Goal: Consume media (video, audio): Consume media (video, audio)

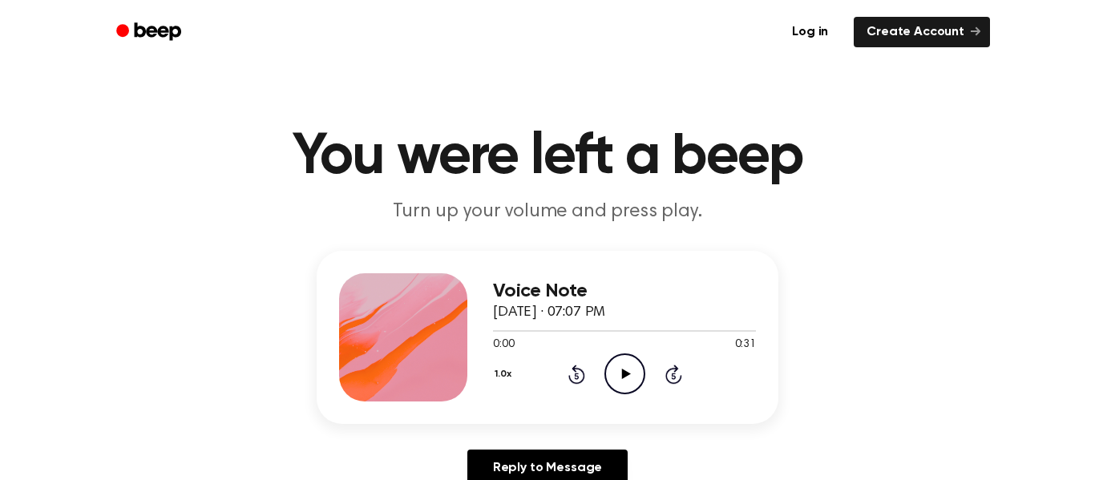
click at [630, 372] on icon "Play Audio" at bounding box center [624, 373] width 41 height 41
click at [630, 372] on icon "Pause Audio" at bounding box center [624, 373] width 41 height 41
click at [630, 372] on icon "Play Audio" at bounding box center [624, 373] width 41 height 41
click at [630, 372] on icon "Pause Audio" at bounding box center [624, 373] width 41 height 41
click at [630, 372] on icon "Play Audio" at bounding box center [624, 373] width 41 height 41
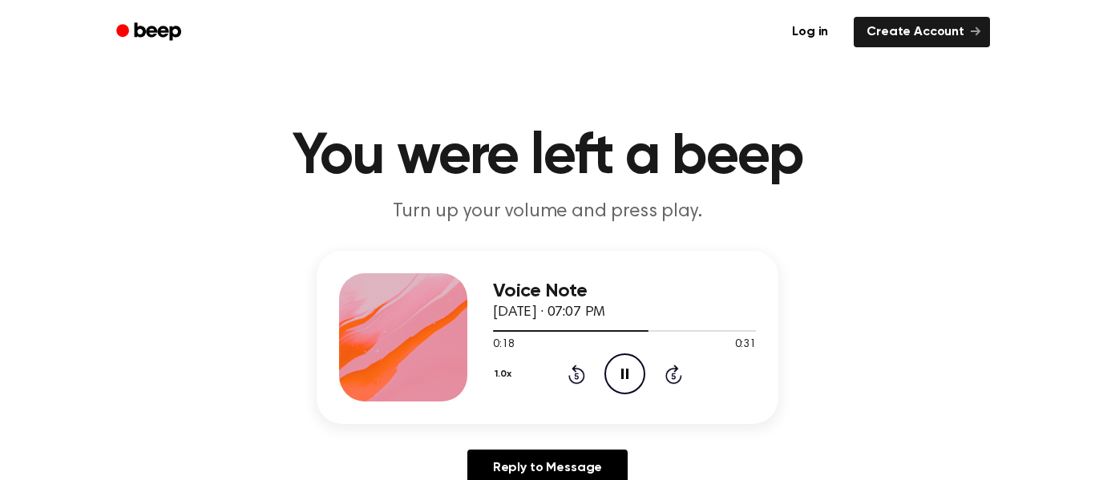
click at [578, 369] on icon at bounding box center [576, 374] width 17 height 19
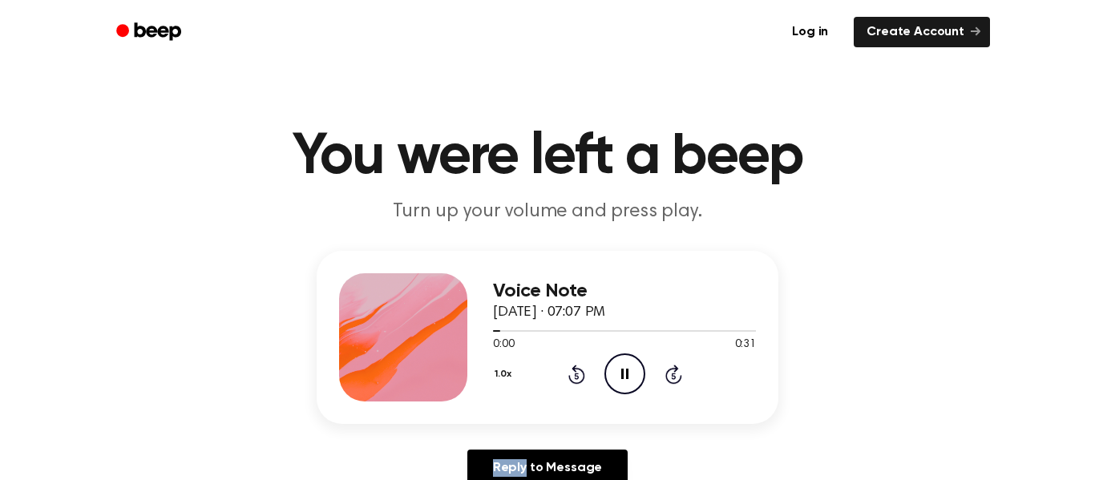
click at [578, 369] on icon at bounding box center [576, 374] width 17 height 19
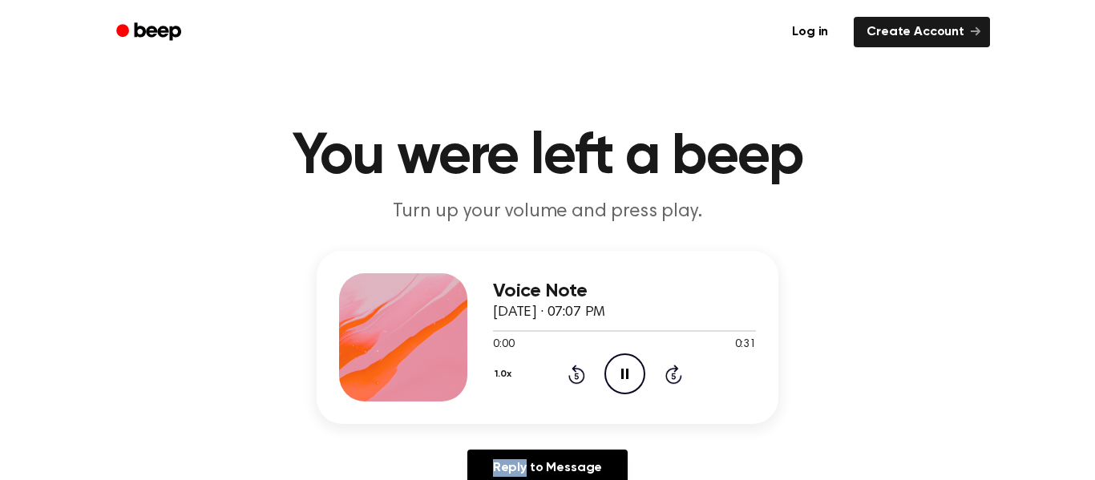
click at [578, 369] on icon at bounding box center [576, 374] width 17 height 19
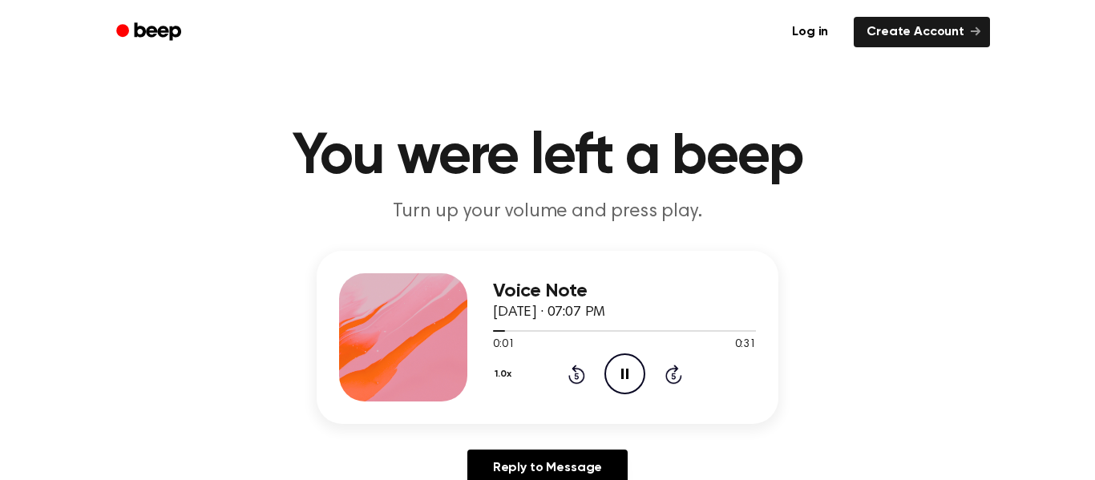
click at [578, 369] on icon at bounding box center [576, 374] width 17 height 19
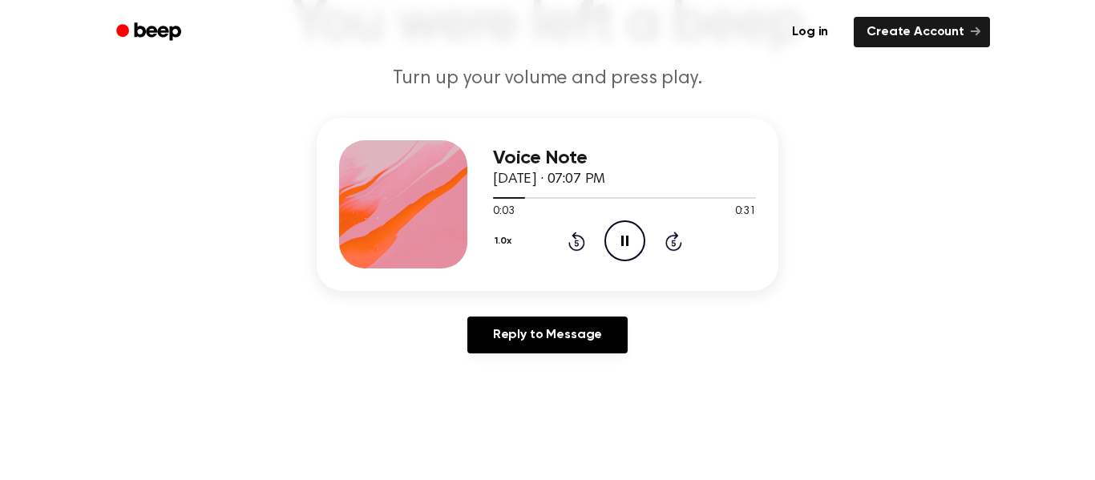
scroll to position [136, 0]
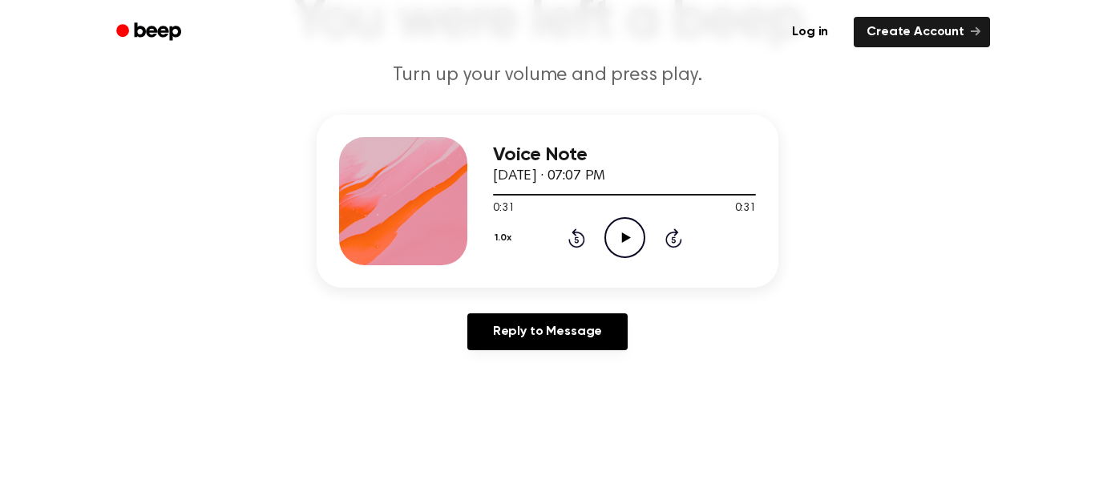
click at [584, 236] on icon "Rewind 5 seconds" at bounding box center [576, 238] width 18 height 21
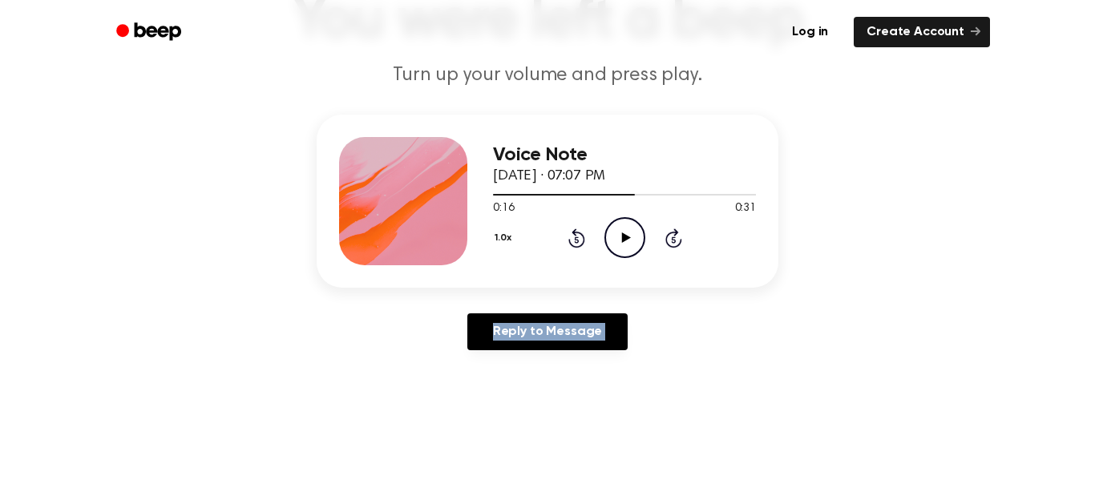
click at [584, 236] on icon "Rewind 5 seconds" at bounding box center [576, 238] width 18 height 21
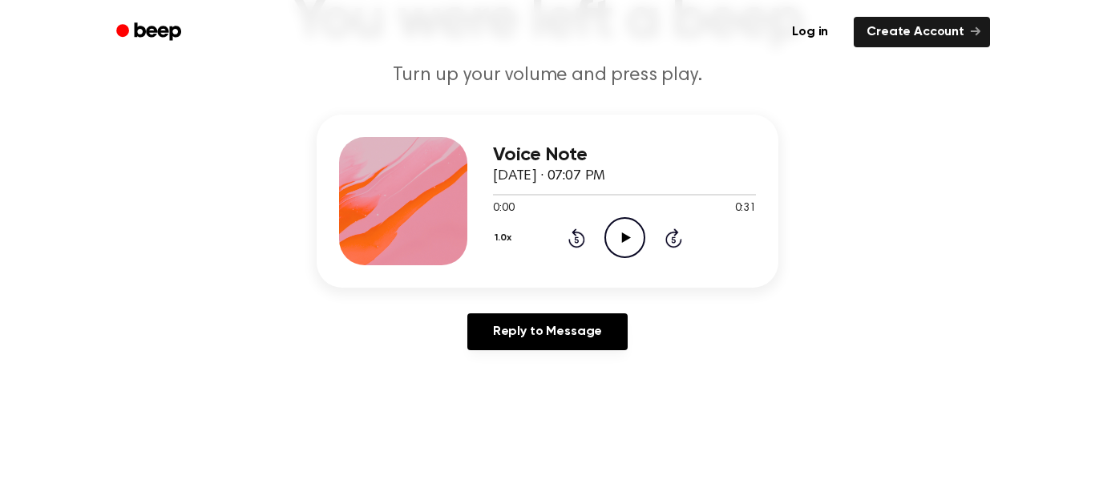
click at [584, 236] on icon "Rewind 5 seconds" at bounding box center [576, 238] width 18 height 21
click at [614, 234] on icon "Play Audio" at bounding box center [624, 237] width 41 height 41
